Goal: Information Seeking & Learning: Learn about a topic

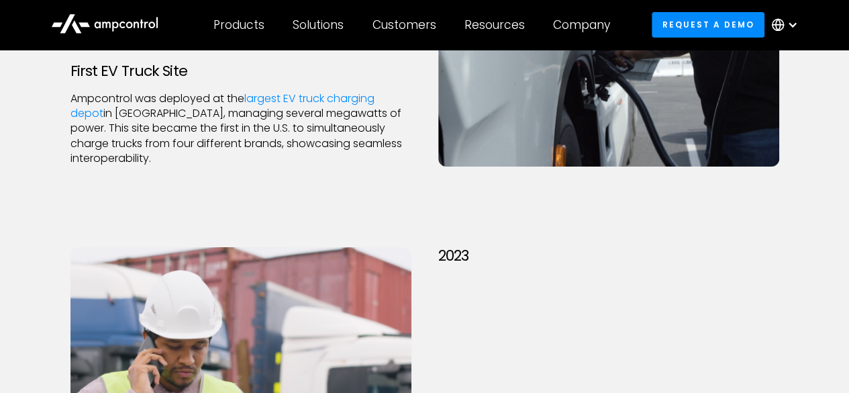
scroll to position [2318, 0]
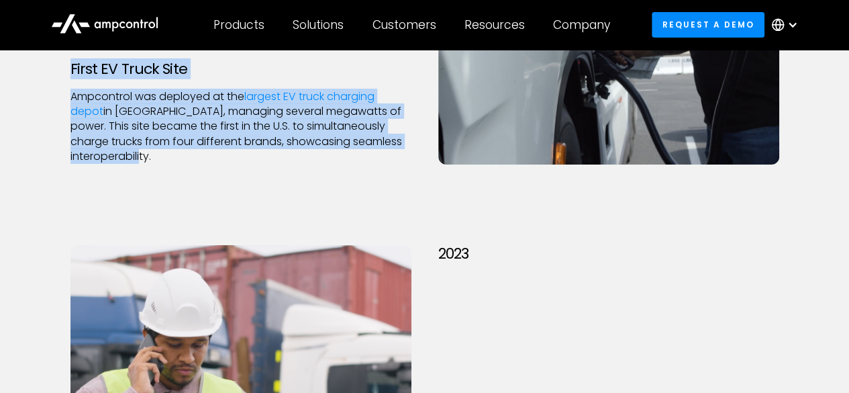
drag, startPoint x: 68, startPoint y: 69, endPoint x: 164, endPoint y: 156, distance: 129.2
click at [164, 156] on div "2021 First EV Truck Site Ampcontrol was deployed at the largest EV truck chargi…" at bounding box center [241, 25] width 368 height 277
click at [164, 156] on p "Ampcontrol was deployed at the largest EV truck charging depot in [GEOGRAPHIC_D…" at bounding box center [240, 126] width 341 height 75
drag, startPoint x: 164, startPoint y: 156, endPoint x: 71, endPoint y: 68, distance: 127.7
click at [71, 68] on div "First EV Truck Site Ampcontrol was deployed at the largest EV truck charging de…" at bounding box center [240, 111] width 341 height 103
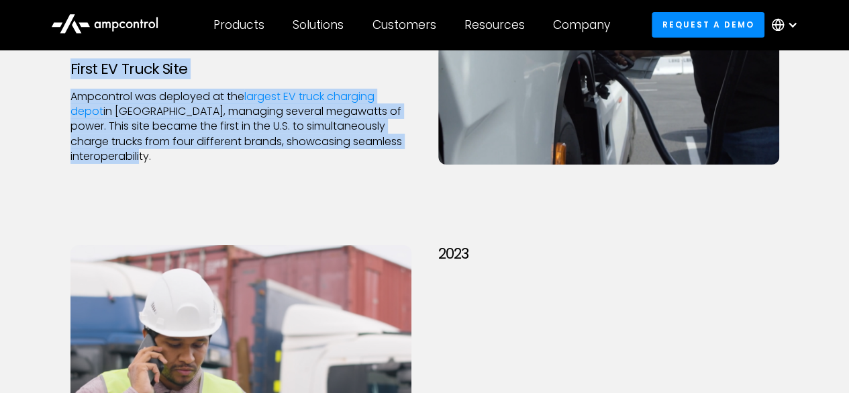
click at [71, 68] on h3 "First EV Truck Site" at bounding box center [240, 68] width 341 height 17
drag, startPoint x: 71, startPoint y: 68, endPoint x: 166, endPoint y: 156, distance: 129.2
click at [166, 156] on div "First EV Truck Site Ampcontrol was deployed at the largest EV truck charging de…" at bounding box center [240, 111] width 341 height 103
click at [166, 156] on p "Ampcontrol was deployed at the largest EV truck charging depot in [GEOGRAPHIC_D…" at bounding box center [240, 126] width 341 height 75
drag, startPoint x: 166, startPoint y: 156, endPoint x: 71, endPoint y: 68, distance: 129.6
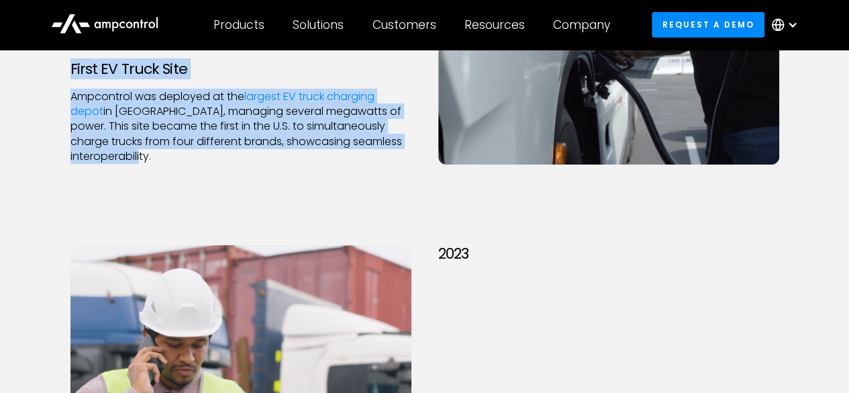
click at [71, 68] on div "First EV Truck Site Ampcontrol was deployed at the largest EV truck charging de…" at bounding box center [240, 111] width 341 height 103
click at [71, 68] on h3 "First EV Truck Site" at bounding box center [240, 68] width 341 height 17
drag, startPoint x: 71, startPoint y: 68, endPoint x: 158, endPoint y: 150, distance: 119.7
click at [158, 150] on div "First EV Truck Site Ampcontrol was deployed at the largest EV truck charging de…" at bounding box center [240, 111] width 341 height 103
click at [158, 150] on p "Ampcontrol was deployed at the largest EV truck charging depot in [GEOGRAPHIC_D…" at bounding box center [240, 126] width 341 height 75
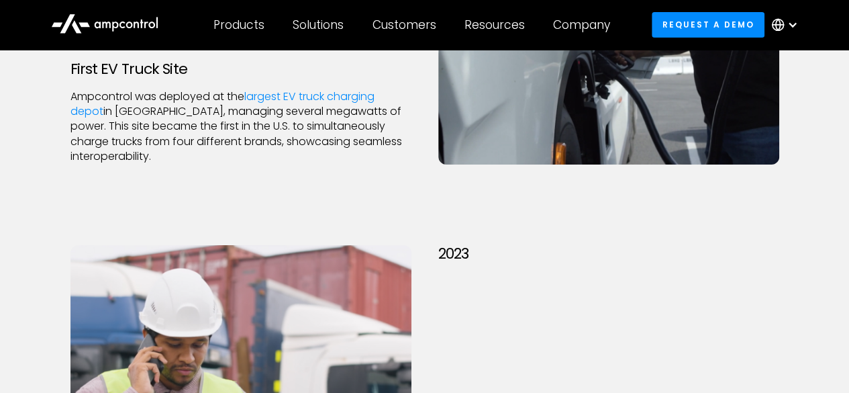
click at [305, 183] on div "2021 First EV Truck Site Ampcontrol was deployed at the largest EV truck chargi…" at bounding box center [425, 39] width 736 height 304
